Goal: Navigation & Orientation: Find specific page/section

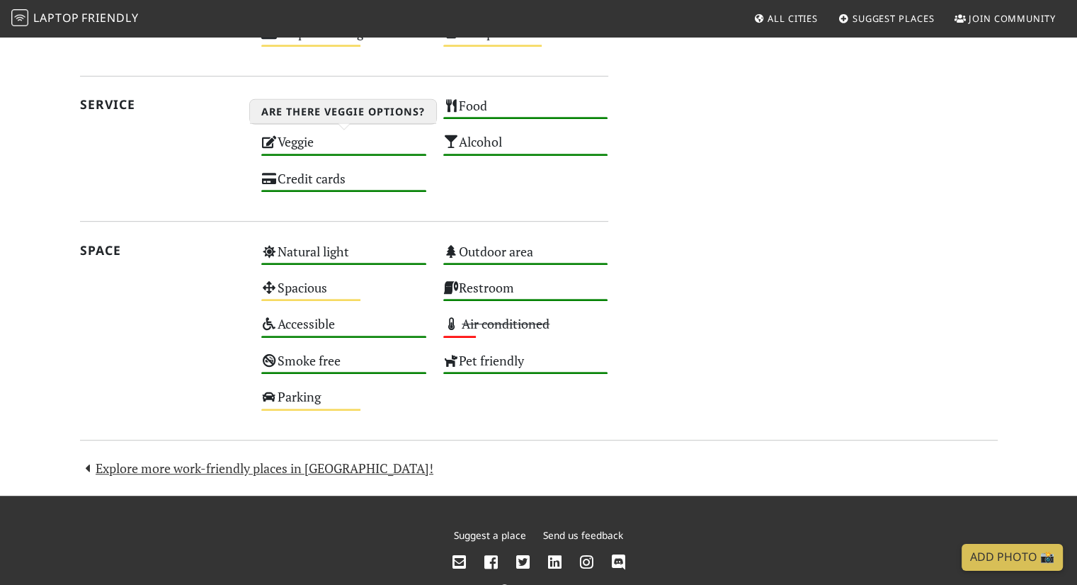
scroll to position [724, 0]
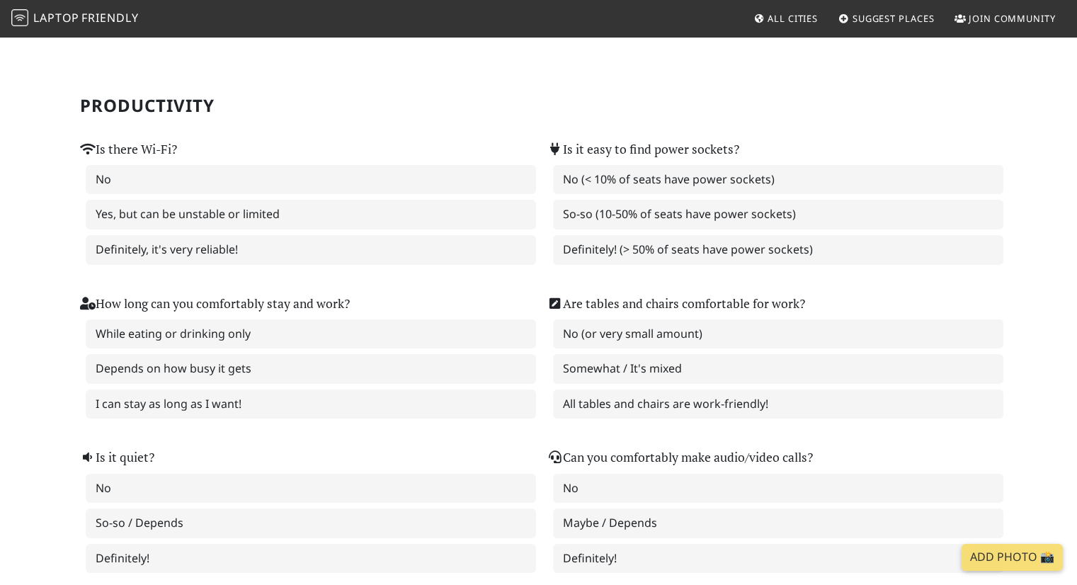
scroll to position [147, 0]
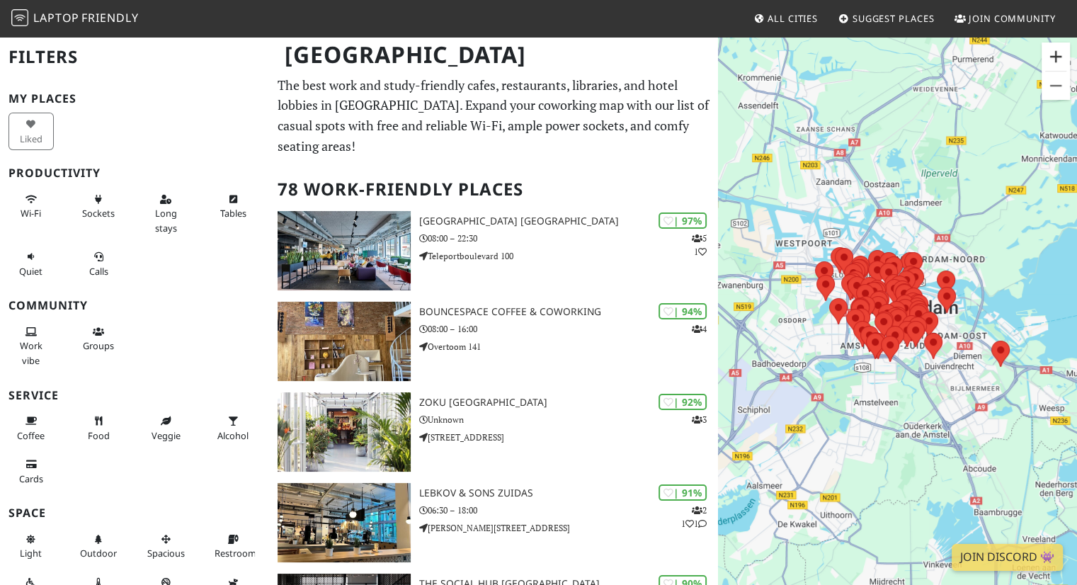
click at [1064, 61] on button "Zoom in" at bounding box center [1056, 56] width 28 height 28
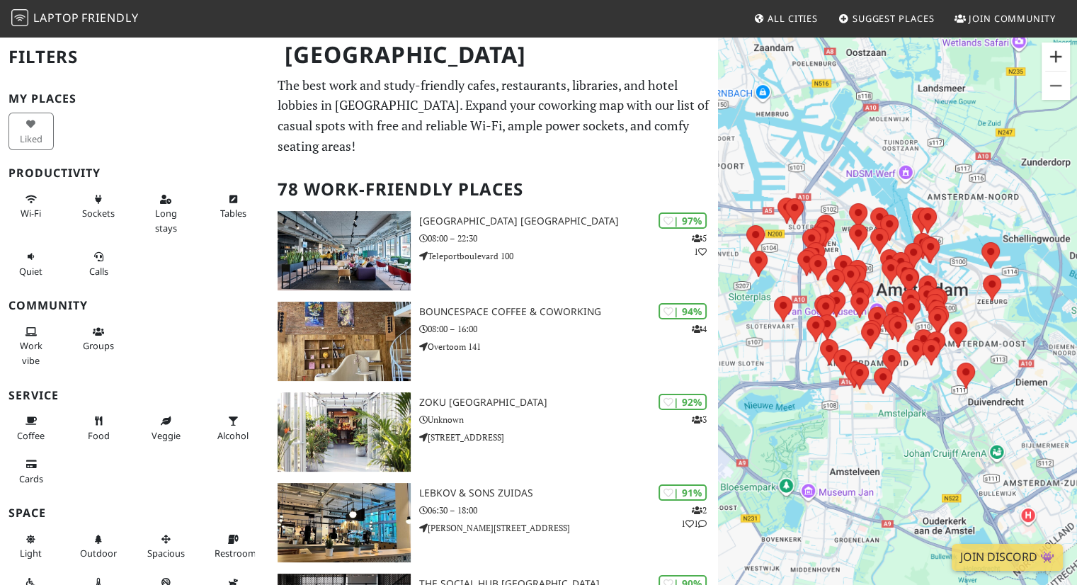
click at [1064, 61] on button "Zoom in" at bounding box center [1056, 56] width 28 height 28
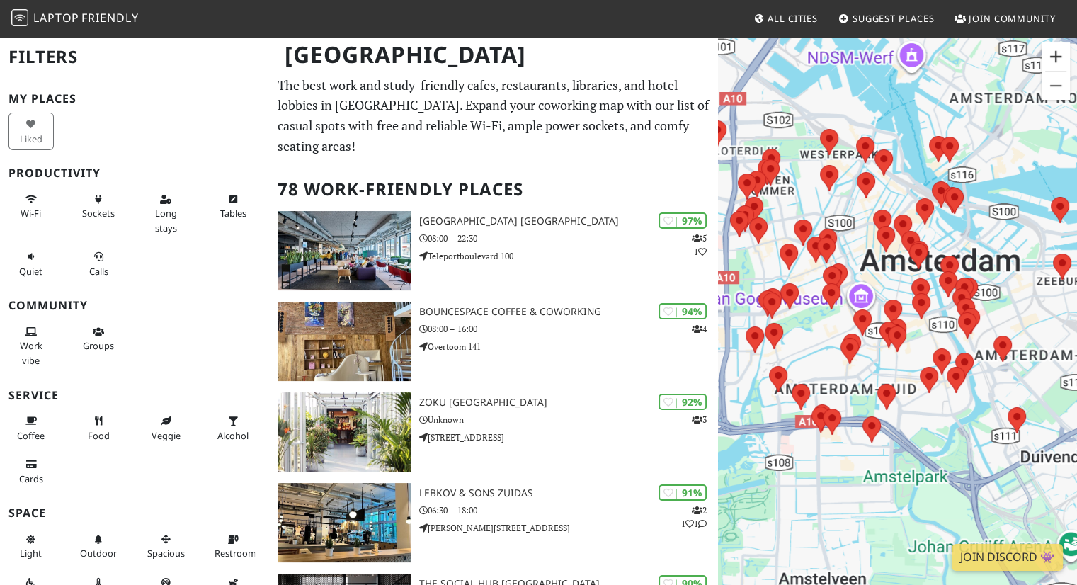
click at [1064, 61] on button "Zoom in" at bounding box center [1056, 56] width 28 height 28
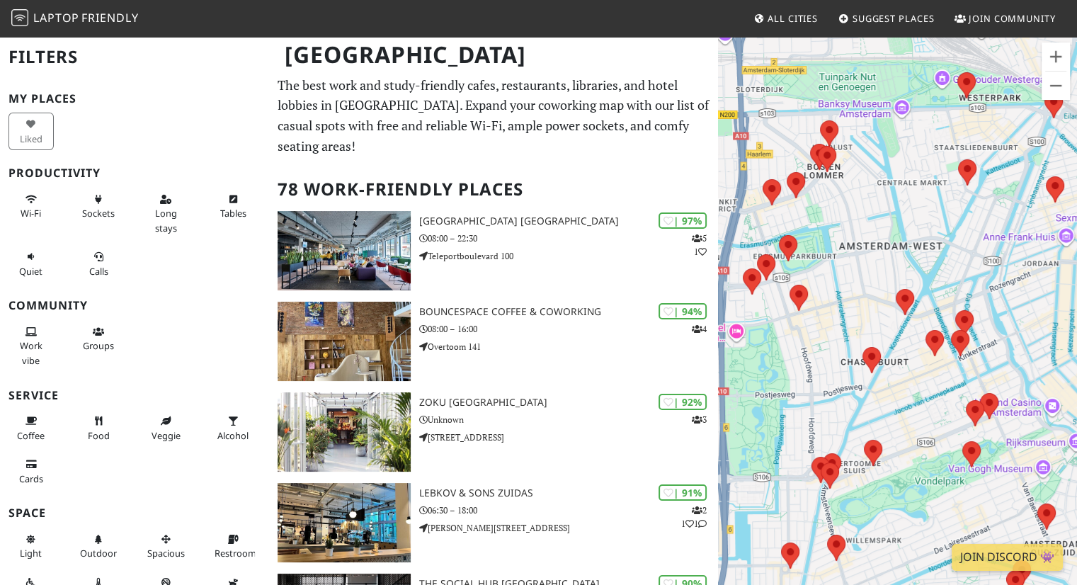
drag, startPoint x: 852, startPoint y: 204, endPoint x: 1086, endPoint y: 389, distance: 297.9
click at [1076, 389] on html "Laptop Friendly All Cities Suggest Places Join Community Amsterdam Filters My P…" at bounding box center [538, 292] width 1077 height 585
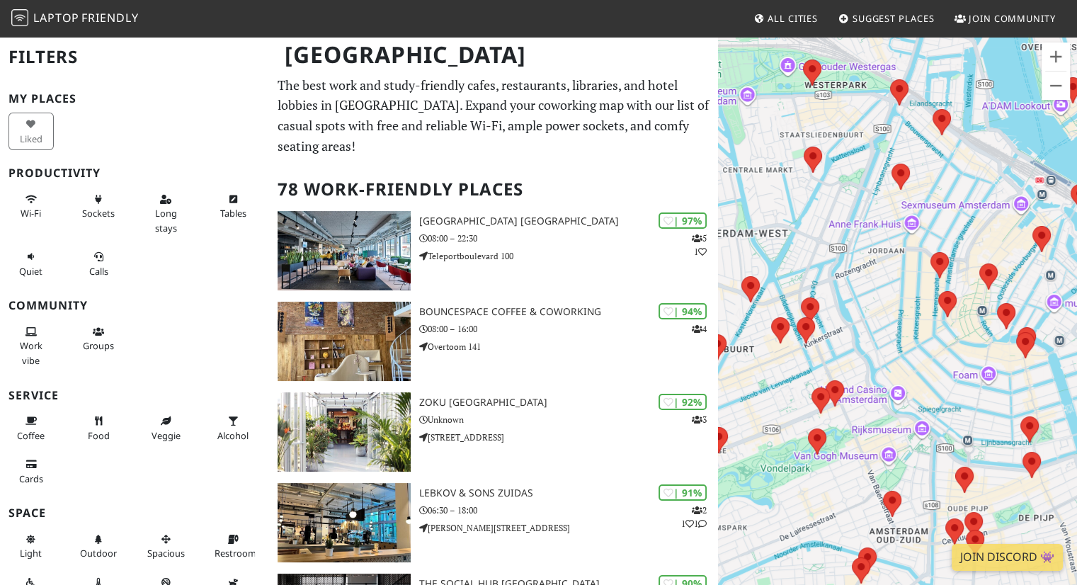
drag, startPoint x: 946, startPoint y: 254, endPoint x: 739, endPoint y: 223, distance: 209.1
click at [739, 223] on div at bounding box center [897, 327] width 359 height 585
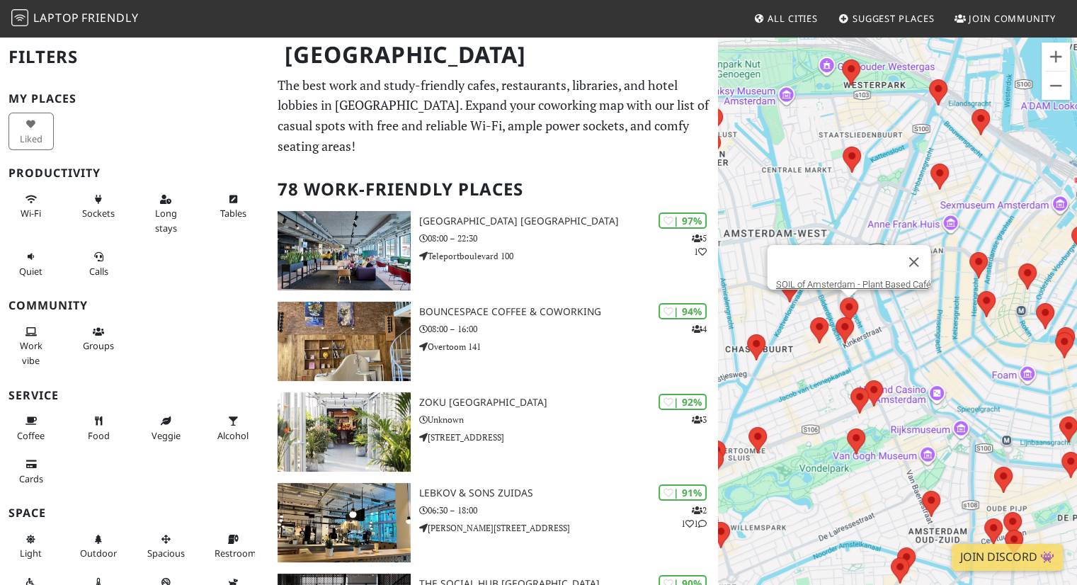
click at [840, 297] on area at bounding box center [840, 297] width 0 height 0
click at [820, 279] on link "SOIL of Amsterdam - Plant Based Café" at bounding box center [852, 284] width 155 height 11
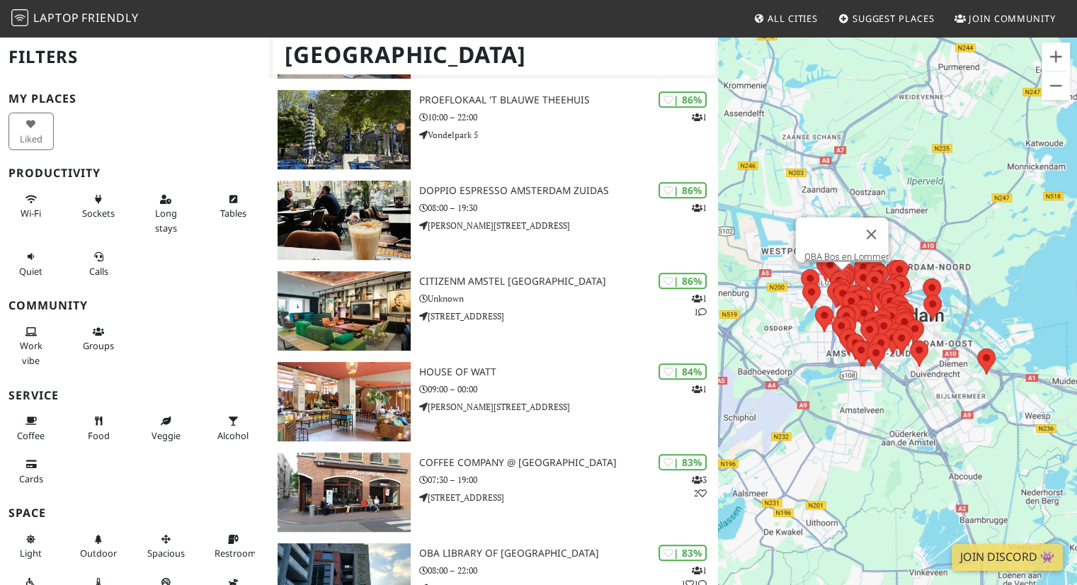
scroll to position [756, 0]
click at [1052, 57] on button "Zoom in" at bounding box center [1056, 56] width 28 height 28
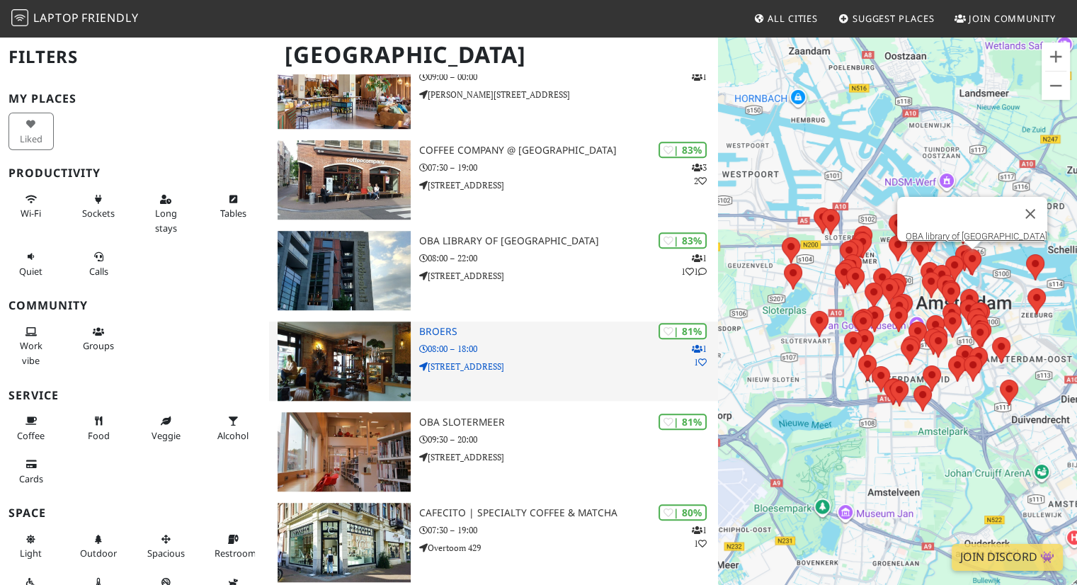
scroll to position [957, 0]
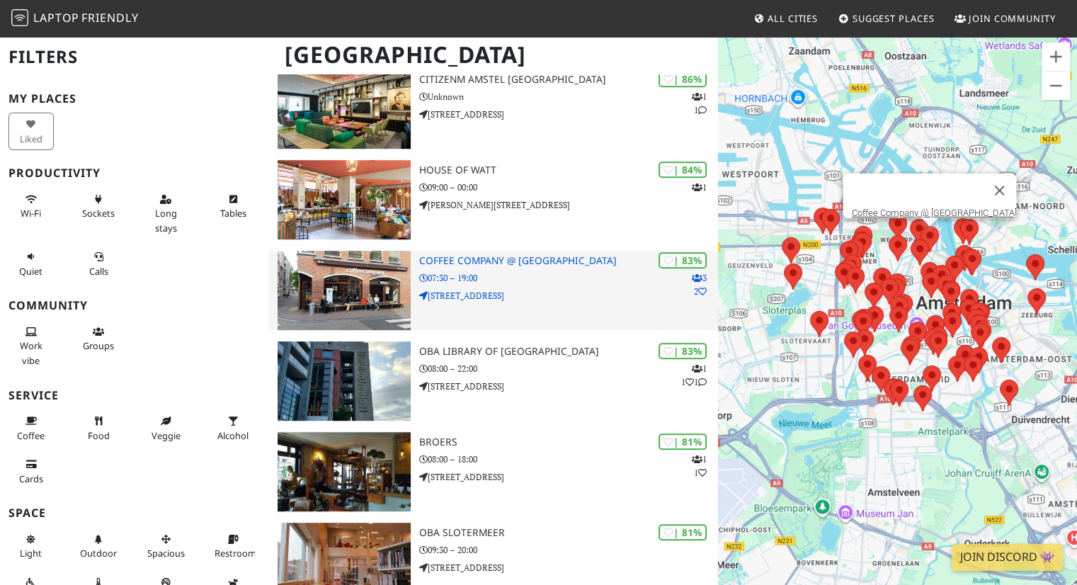
click at [482, 261] on h3 "Coffee Company @ Haarlemmerdijk" at bounding box center [569, 261] width 300 height 12
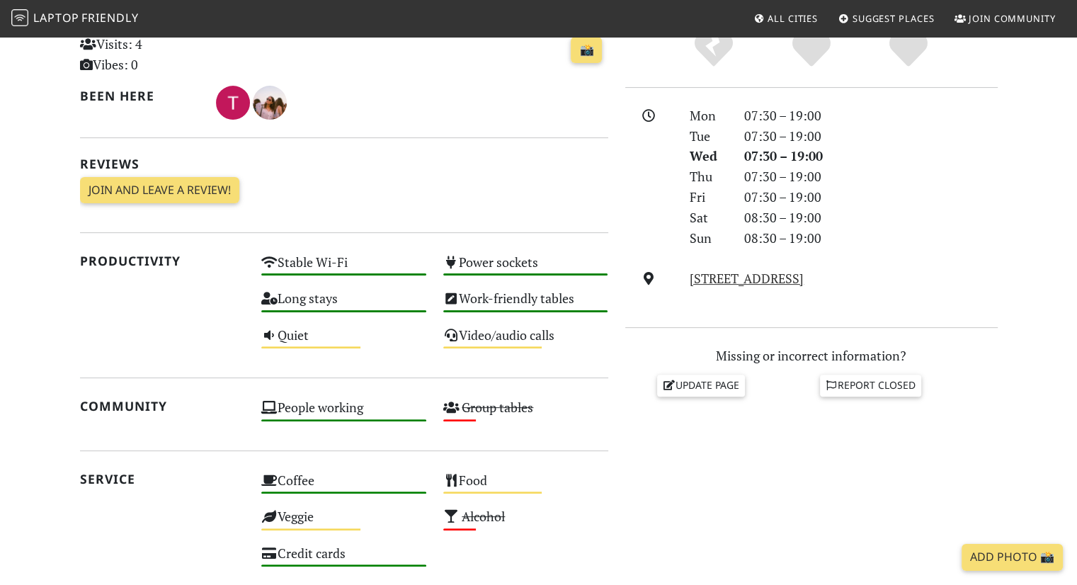
scroll to position [351, 0]
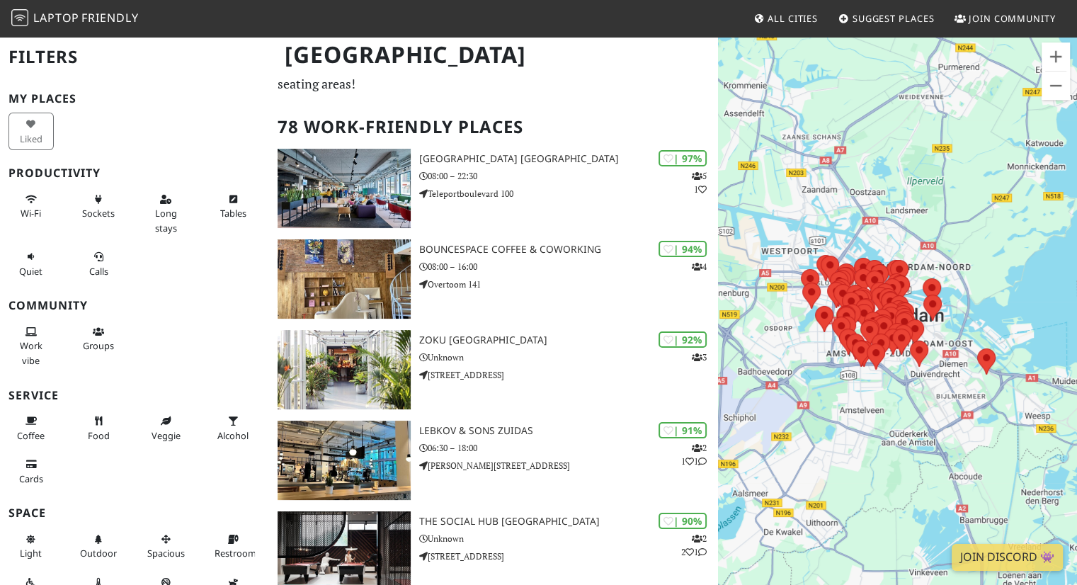
scroll to position [56, 0]
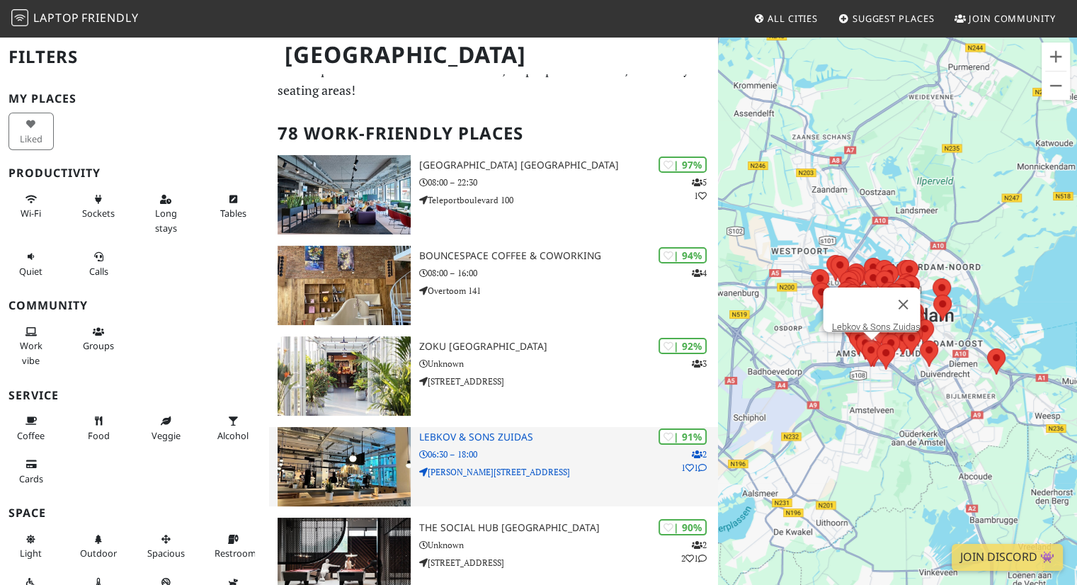
click at [559, 437] on h3 "Lebkov & Sons Zuidas" at bounding box center [569, 437] width 300 height 12
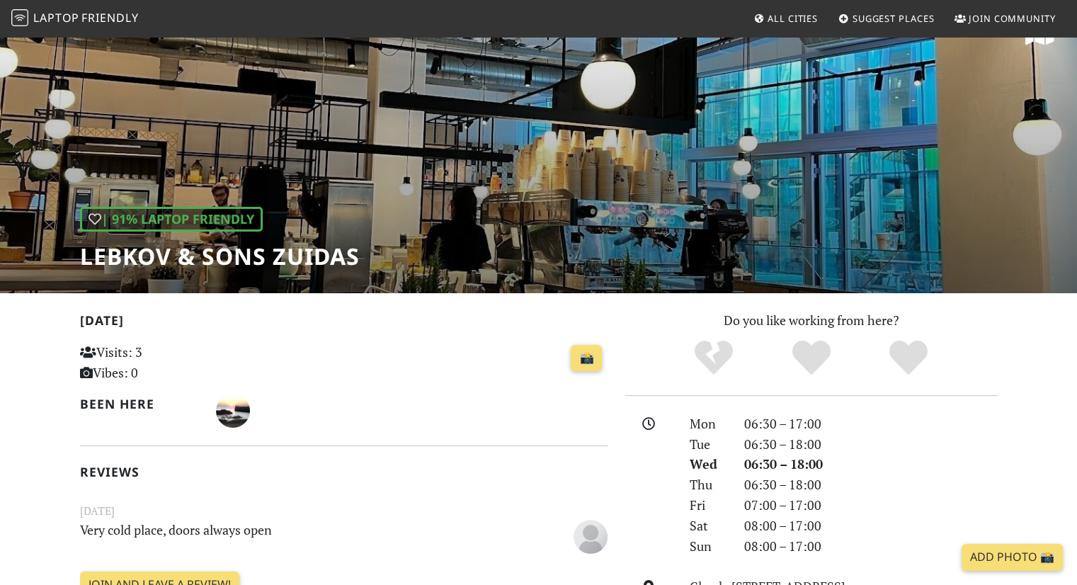
scroll to position [37, 0]
